Goal: Task Accomplishment & Management: Use online tool/utility

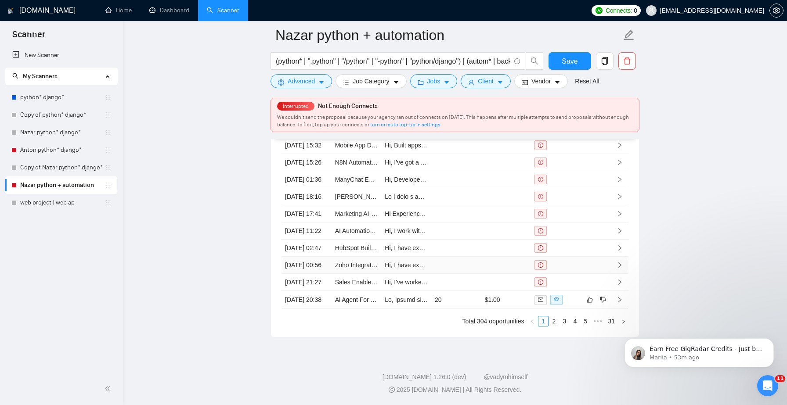
scroll to position [2421, 0]
click at [68, 154] on link "Anton python* django*" at bounding box center [62, 150] width 84 height 18
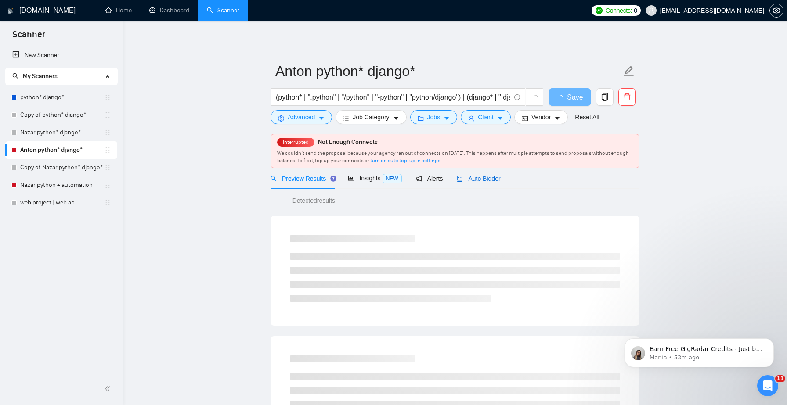
click at [487, 180] on span "Auto Bidder" at bounding box center [477, 178] width 43 height 7
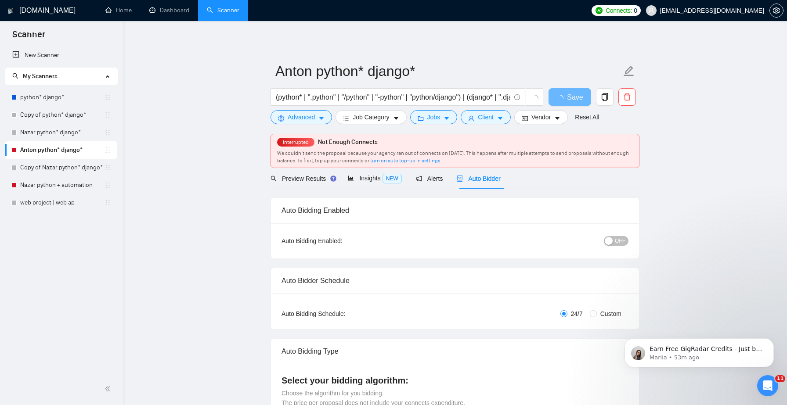
checkbox input "true"
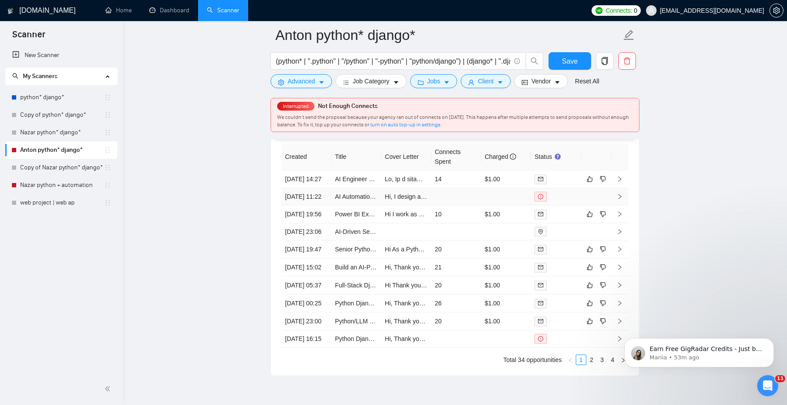
scroll to position [2432, 0]
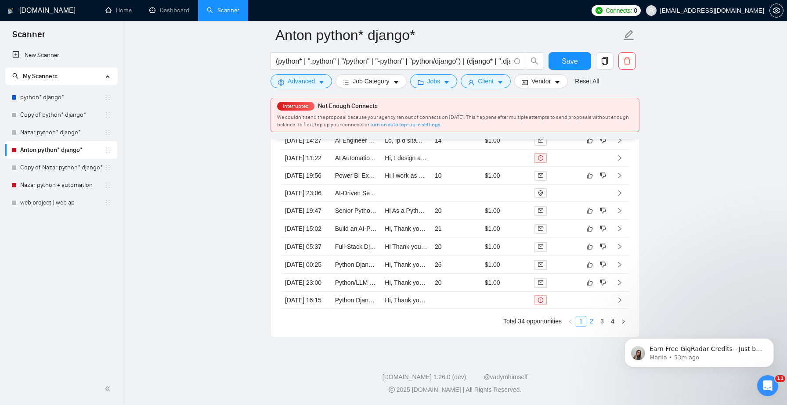
click at [588, 326] on link "2" at bounding box center [591, 321] width 10 height 10
click at [599, 319] on link "3" at bounding box center [602, 321] width 10 height 10
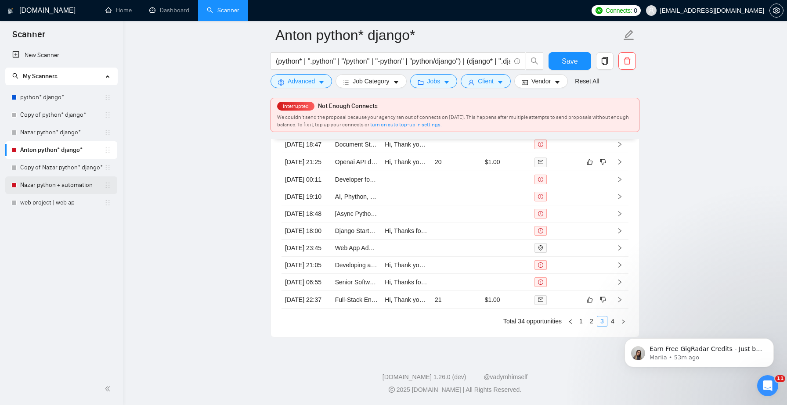
click at [40, 183] on link "Nazar python + automation" at bounding box center [62, 185] width 84 height 18
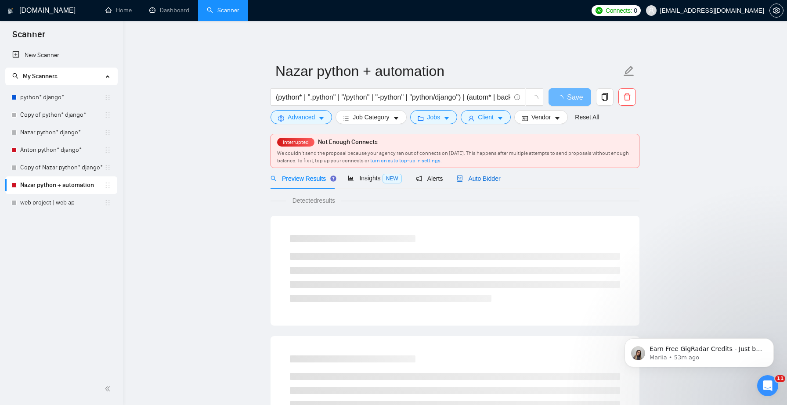
click at [490, 175] on span "Auto Bidder" at bounding box center [477, 178] width 43 height 7
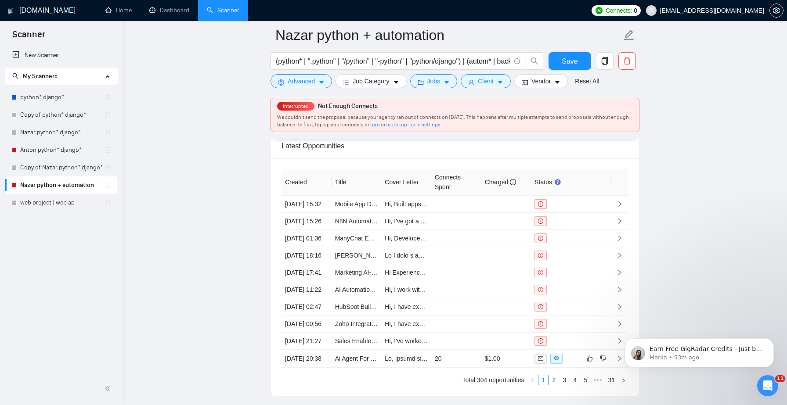
scroll to position [2442, 0]
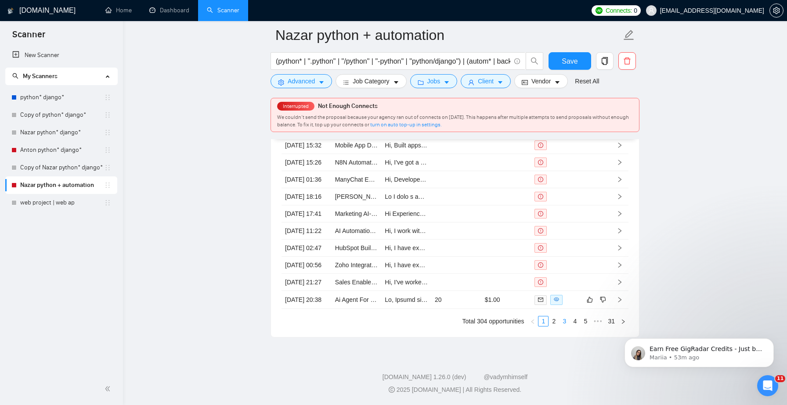
click at [560, 325] on link "3" at bounding box center [564, 321] width 10 height 10
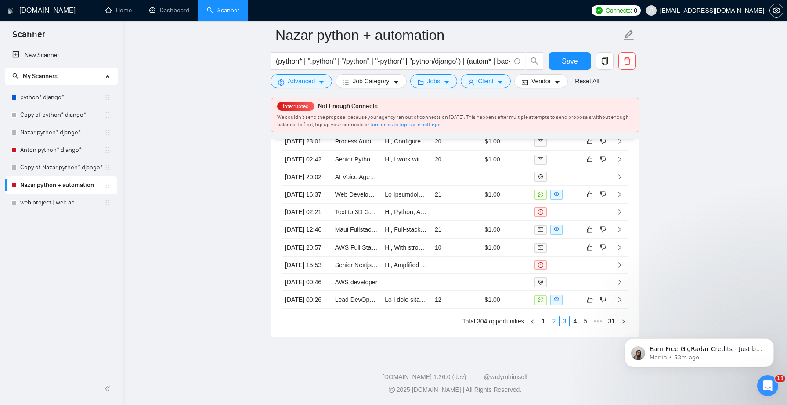
click at [554, 323] on link "2" at bounding box center [554, 321] width 10 height 10
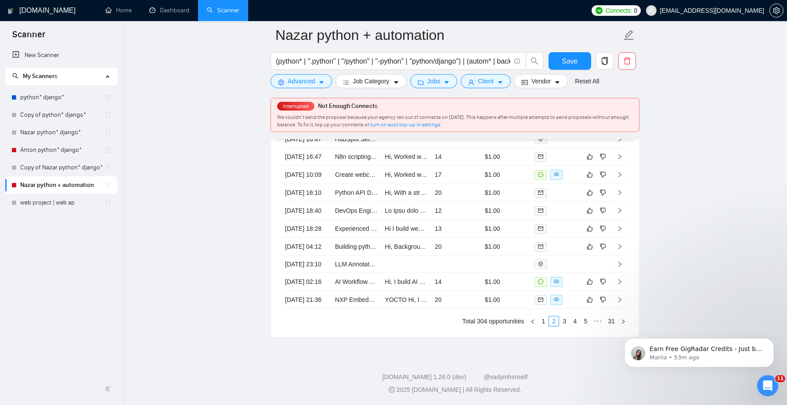
click at [546, 330] on div "Created Title Cover Letter Connects Spent Charged Status [DATE] 16:47 HubSpot S…" at bounding box center [455, 215] width 368 height 244
click at [546, 325] on link "1" at bounding box center [543, 321] width 10 height 10
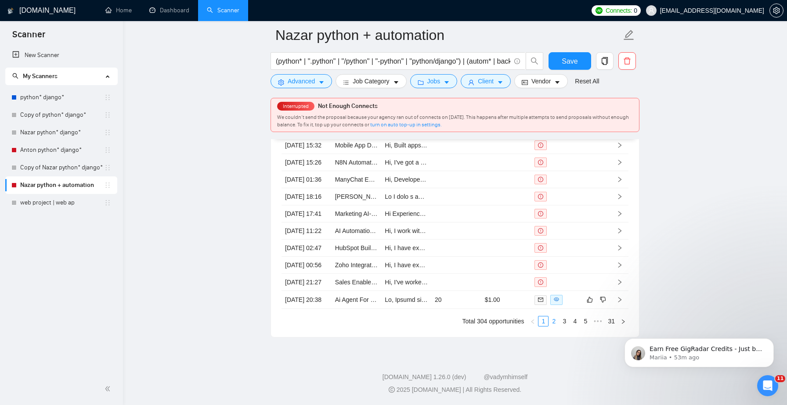
click at [553, 320] on link "2" at bounding box center [554, 321] width 10 height 10
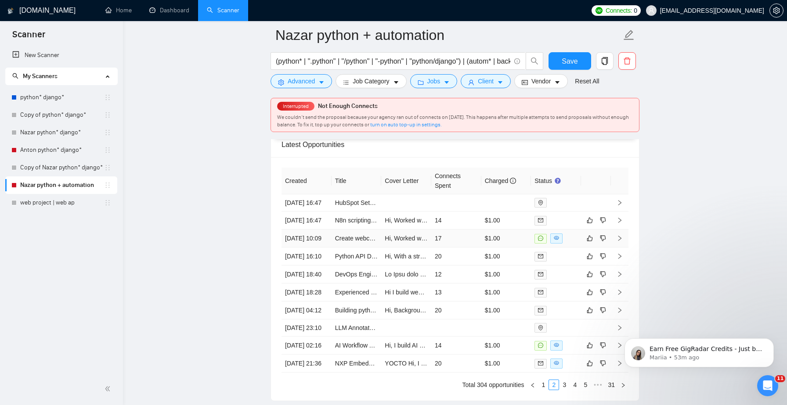
scroll to position [2285, 0]
